Goal: Task Accomplishment & Management: Manage account settings

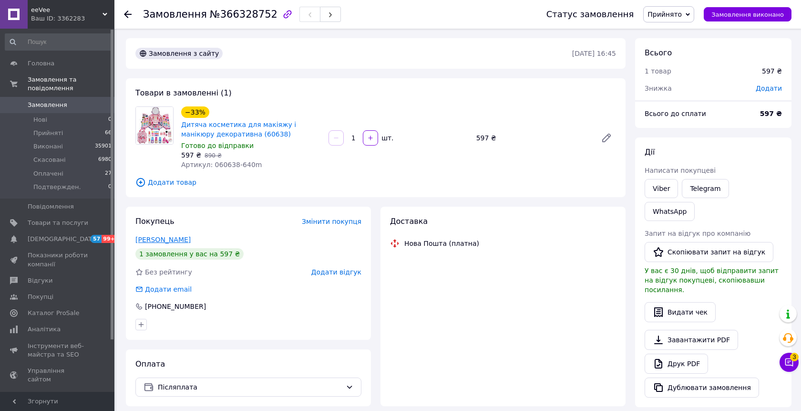
click at [165, 240] on link "[PERSON_NAME]" at bounding box center [162, 240] width 55 height 8
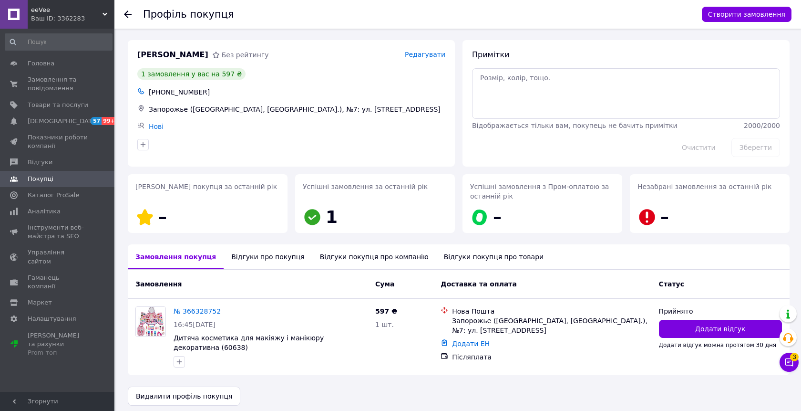
click at [238, 257] on div "Відгуки про покупця" at bounding box center [268, 256] width 88 height 25
